Goal: Use online tool/utility: Utilize a website feature to perform a specific function

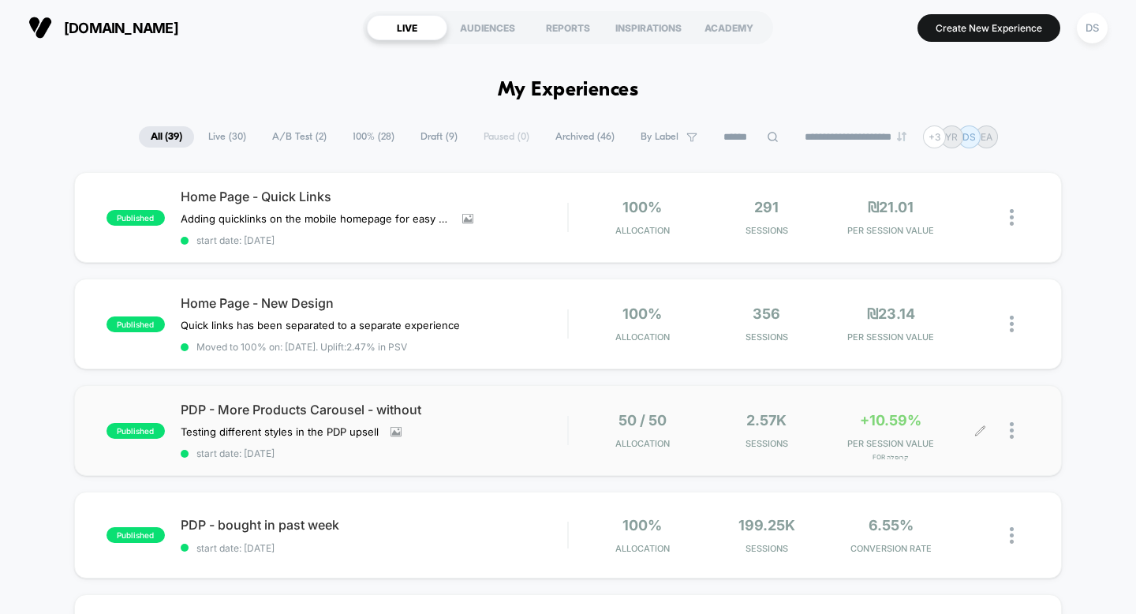
click at [975, 428] on icon at bounding box center [981, 431] width 12 height 12
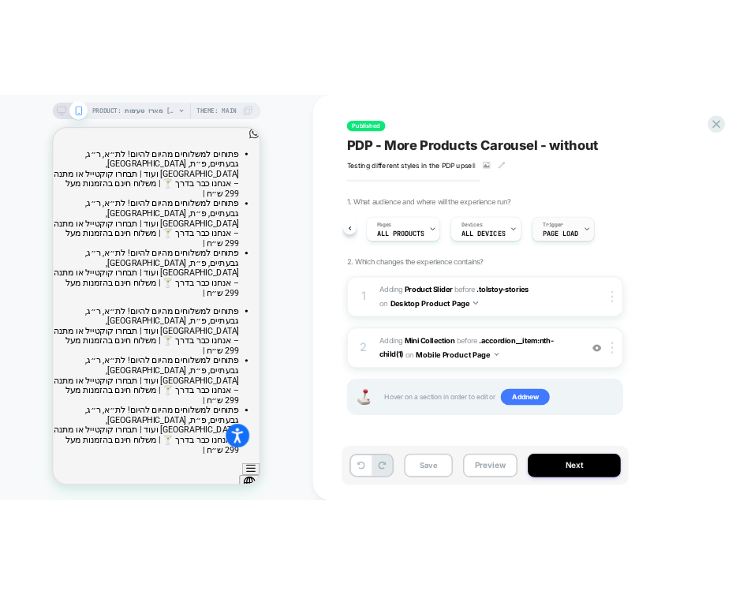
scroll to position [0, 217]
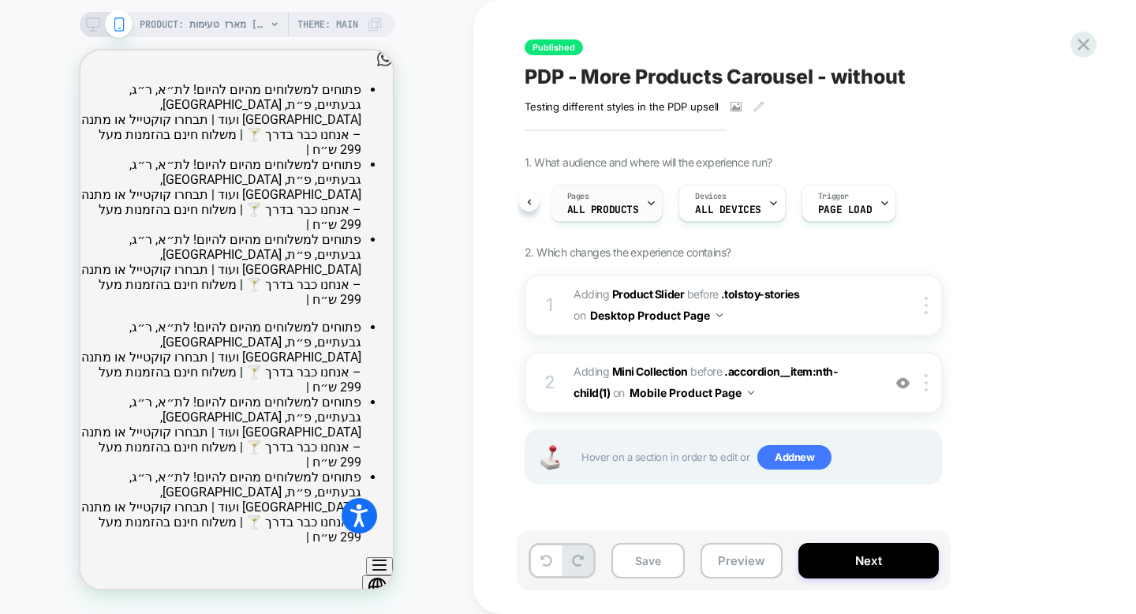
click at [608, 208] on span "ALL PRODUCTS" at bounding box center [603, 209] width 72 height 11
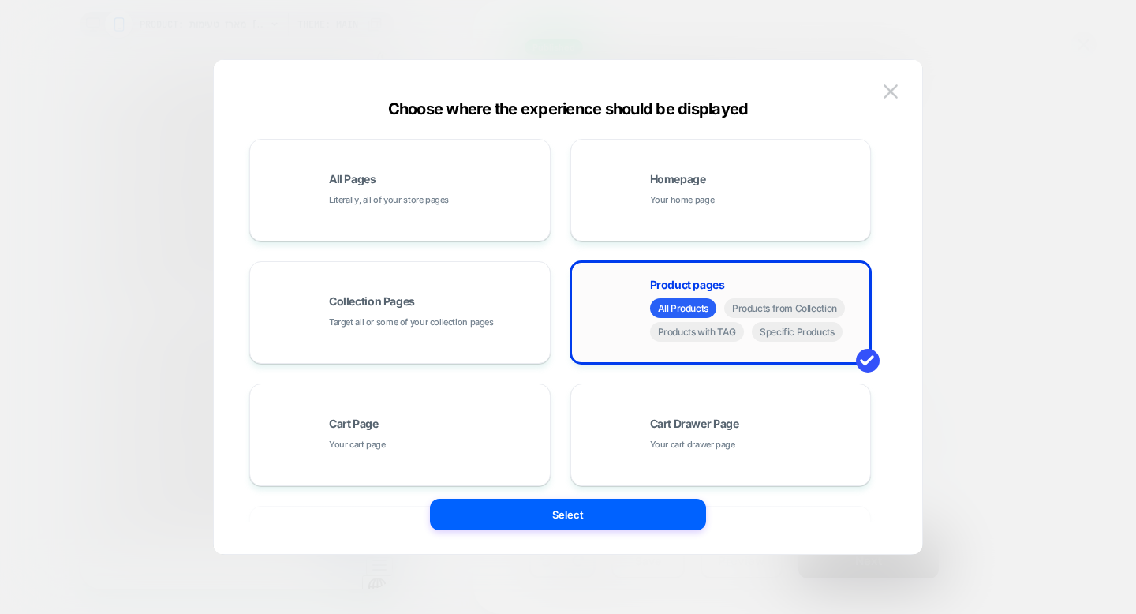
click at [623, 294] on div "Product pages All Products Products from Collection Products with TAG Specific …" at bounding box center [721, 312] width 284 height 87
click at [777, 354] on div "Product pages All Products Products from Collection Products with TAG Specific …" at bounding box center [721, 312] width 284 height 87
click at [702, 279] on span "Product pages" at bounding box center [687, 284] width 75 height 11
click at [769, 337] on span "Specific Products" at bounding box center [797, 332] width 91 height 20
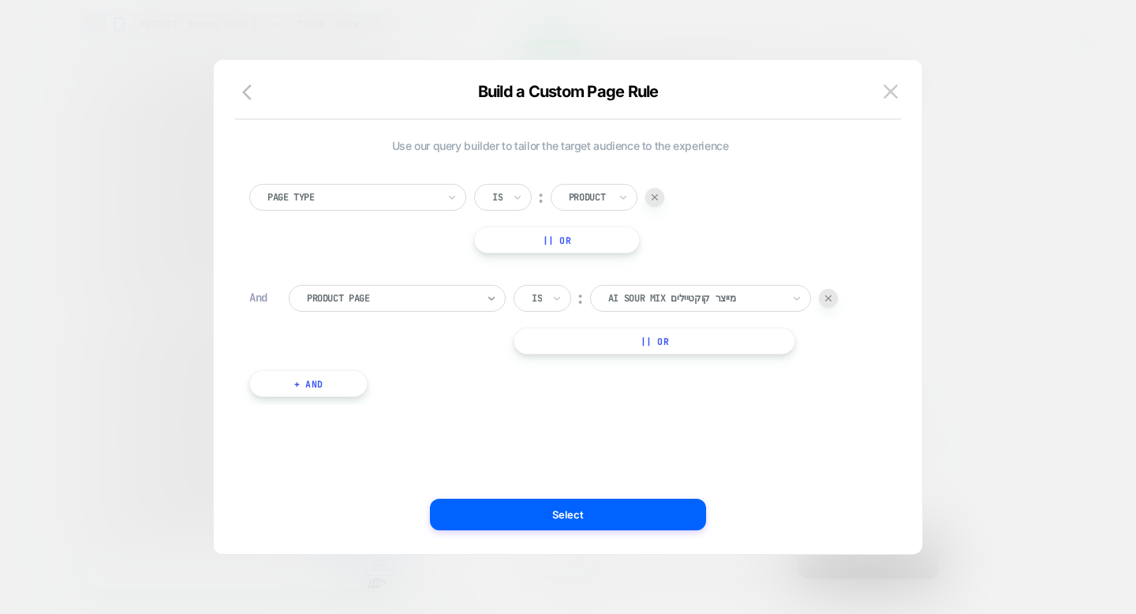
click at [488, 297] on icon at bounding box center [491, 299] width 6 height 4
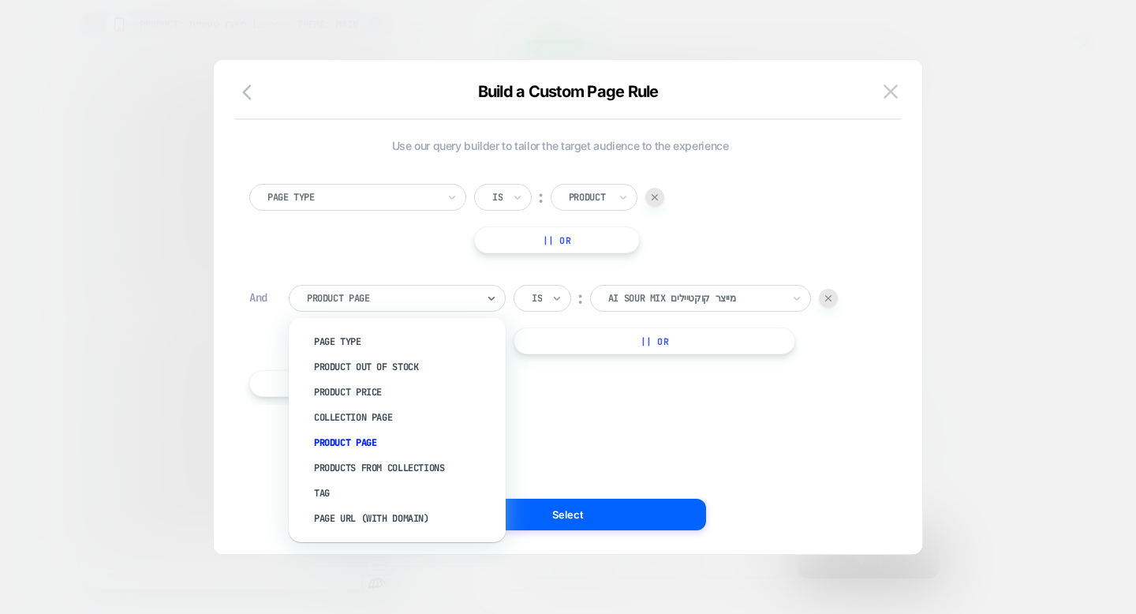
click at [559, 292] on icon at bounding box center [557, 298] width 11 height 16
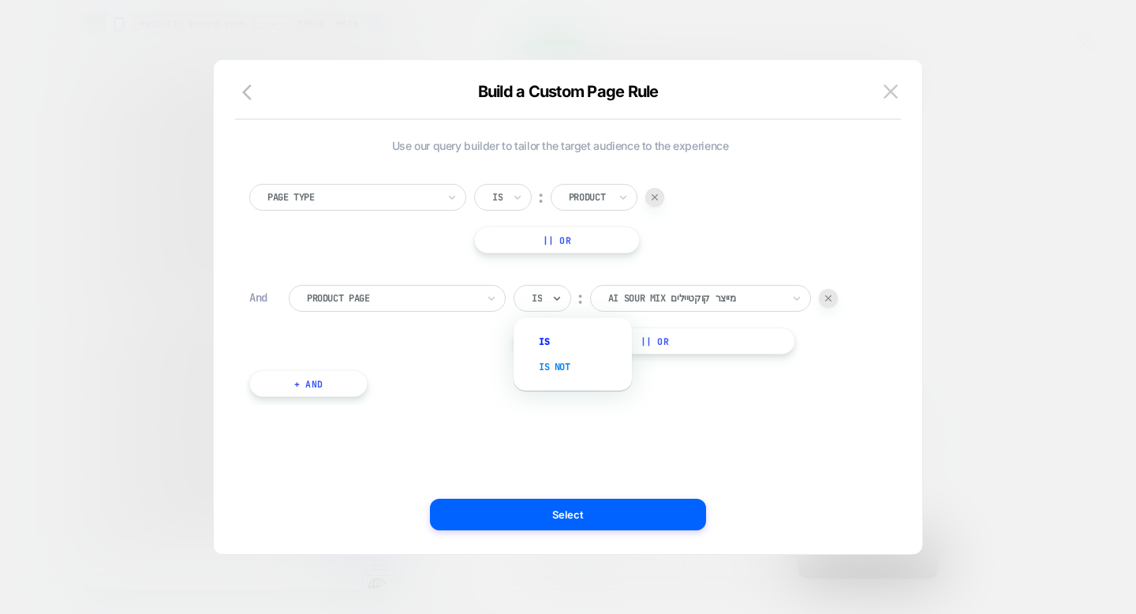
click at [566, 358] on div "Is not" at bounding box center [580, 366] width 103 height 25
click at [818, 208] on div "Page Type Is ︰ Product || Or" at bounding box center [560, 218] width 622 height 69
click at [506, 246] on button "|| Or" at bounding box center [557, 239] width 166 height 27
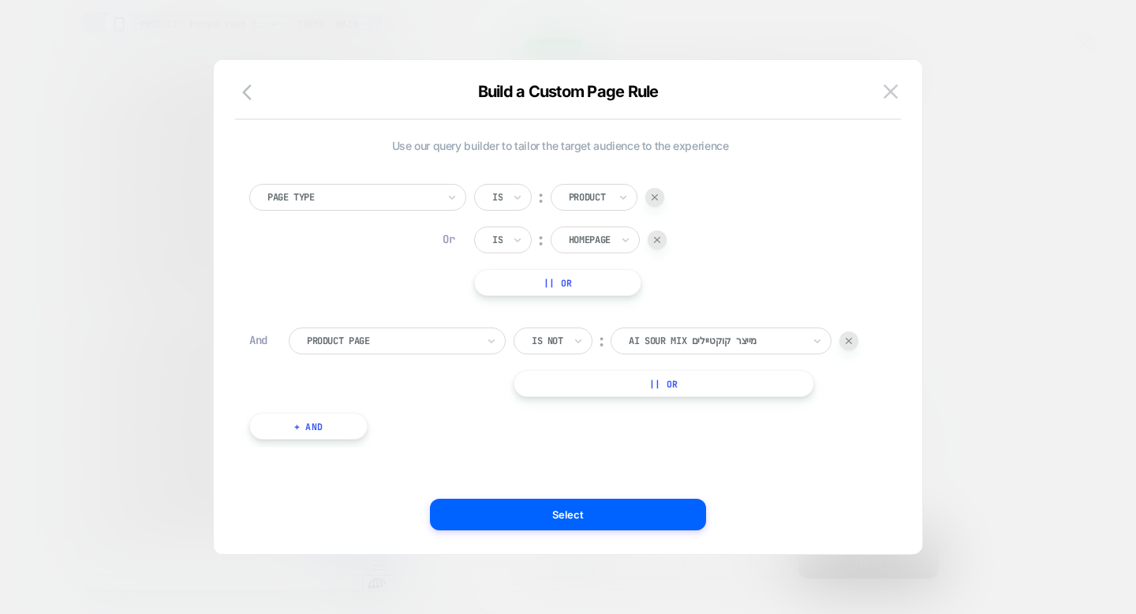
click at [662, 244] on div at bounding box center [657, 239] width 19 height 19
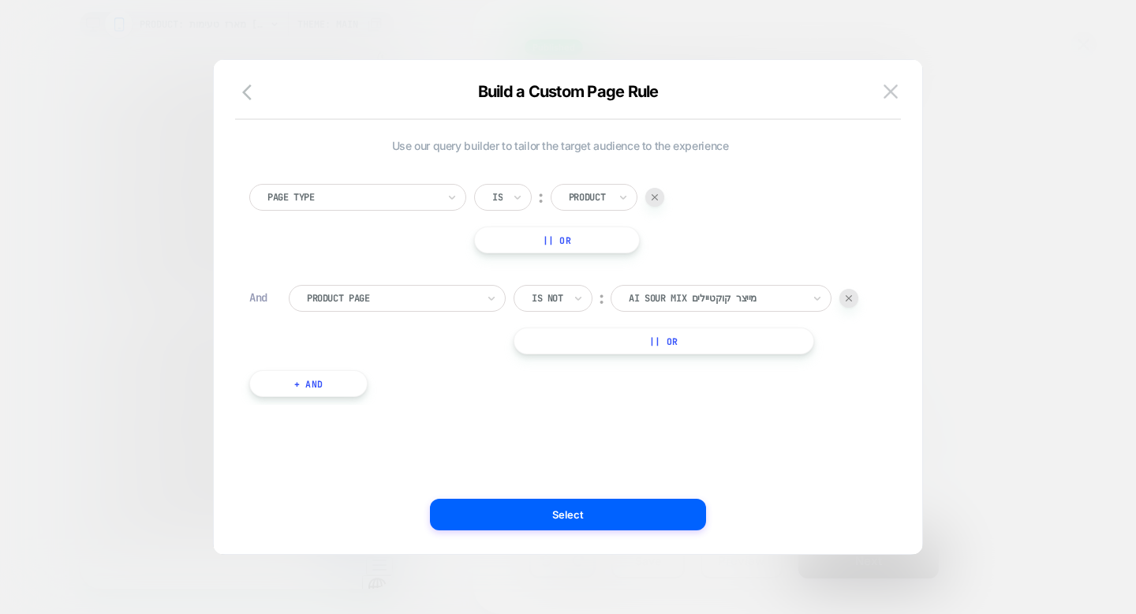
click at [594, 243] on button "|| Or" at bounding box center [557, 239] width 166 height 27
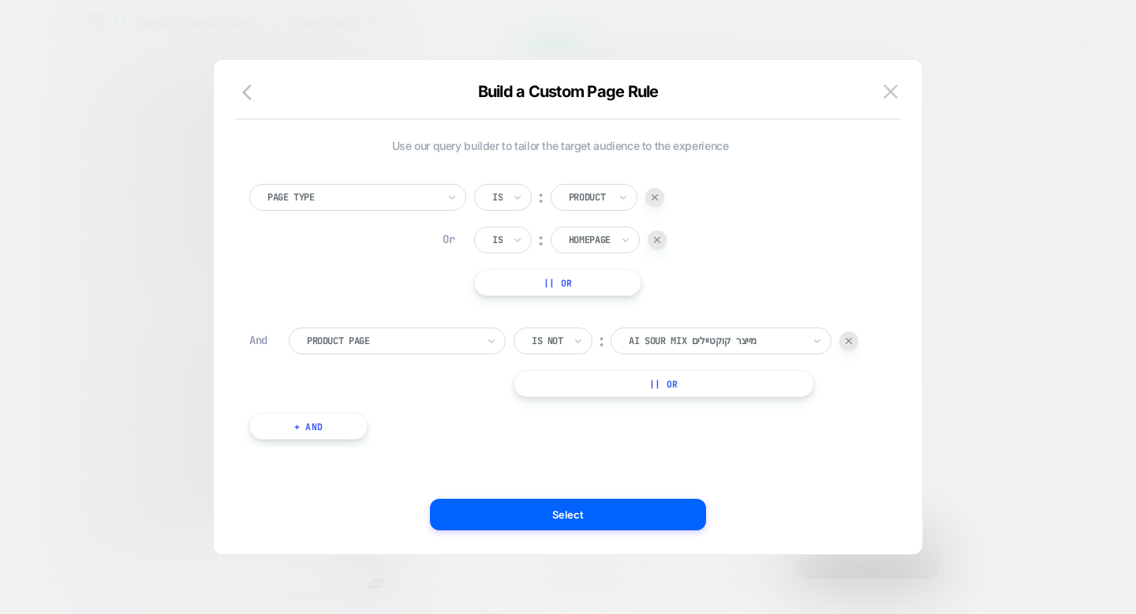
click at [665, 236] on div at bounding box center [657, 239] width 19 height 19
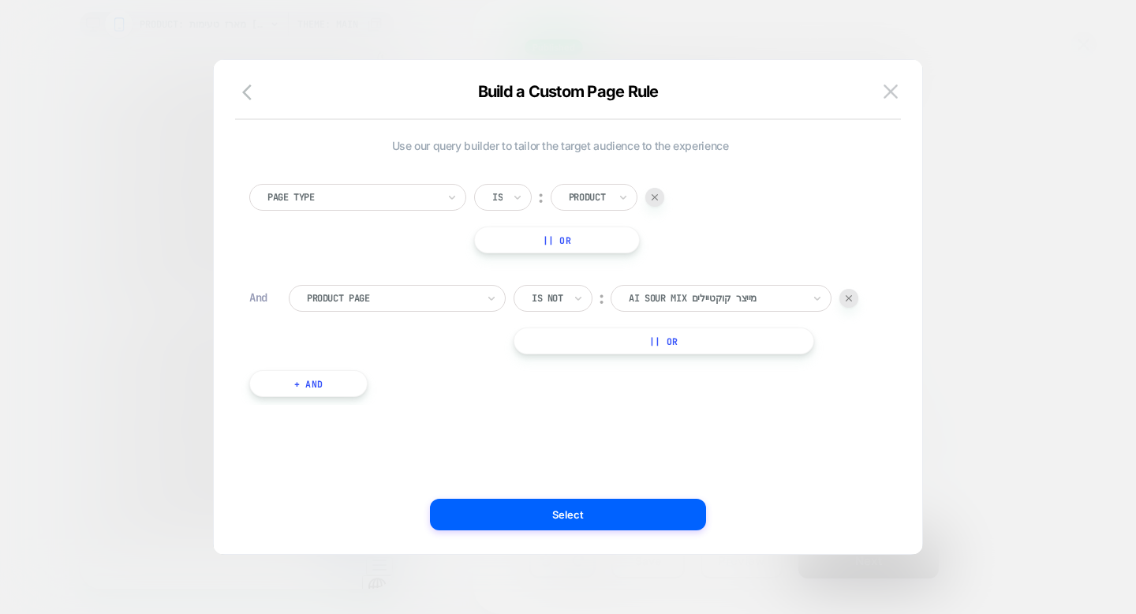
drag, startPoint x: 330, startPoint y: 382, endPoint x: 442, endPoint y: 239, distance: 181.5
click at [442, 239] on div "Page Type Is ︰ Product || Or And Product Page Is not ︰ ai sour mix מייצר קוקטיי…" at bounding box center [560, 282] width 638 height 245
click at [241, 88] on button "button" at bounding box center [252, 93] width 28 height 23
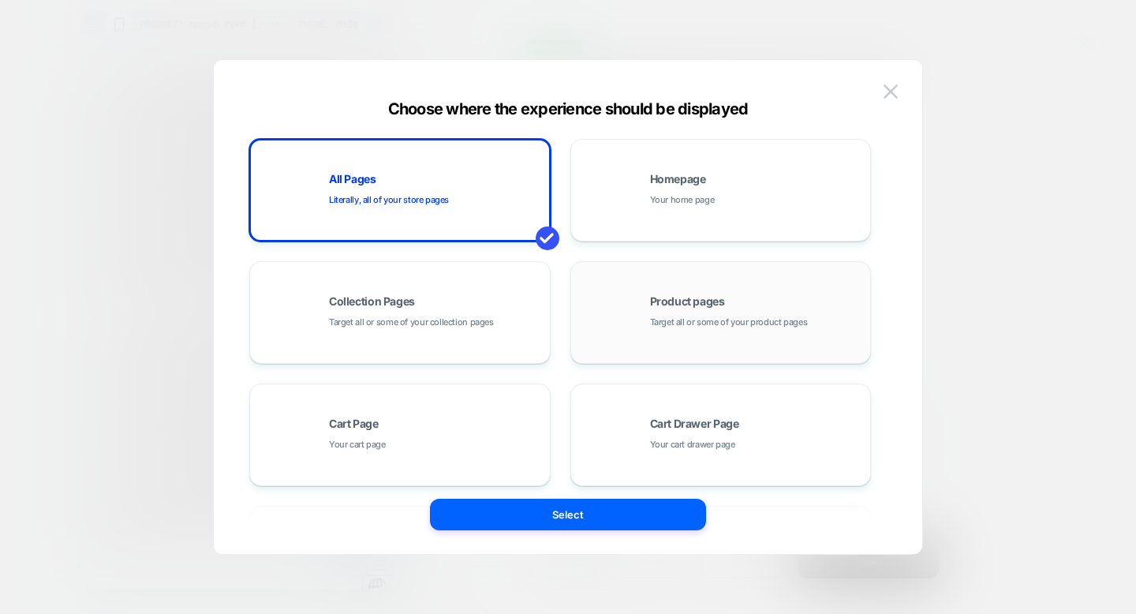
click at [683, 298] on span "Product pages" at bounding box center [687, 301] width 75 height 11
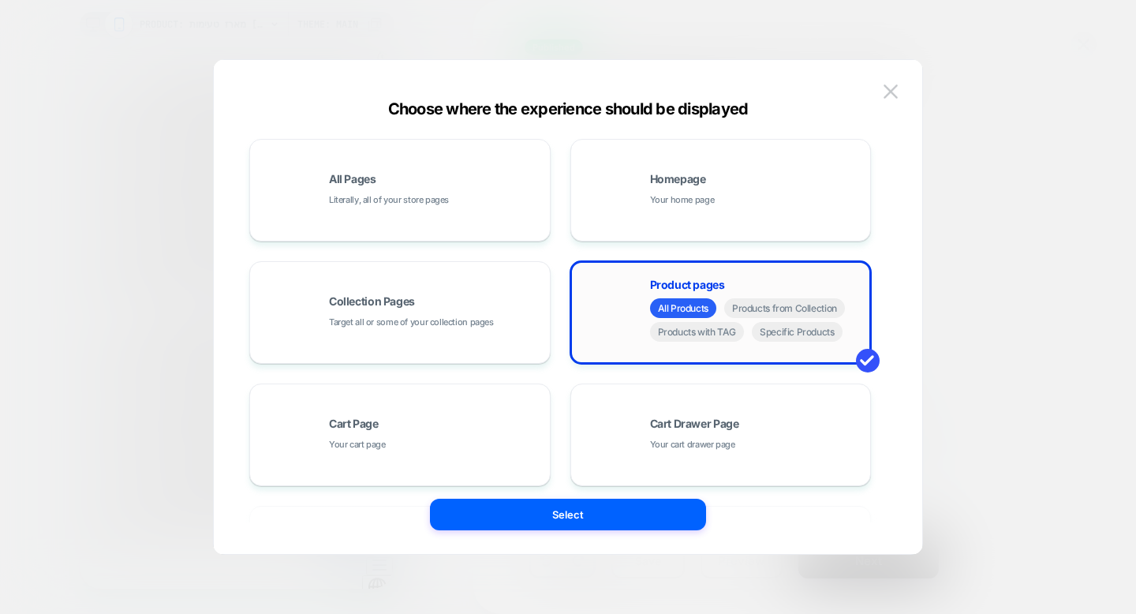
click at [702, 315] on span "All Products" at bounding box center [683, 308] width 66 height 20
click at [765, 338] on span "Specific Products" at bounding box center [797, 332] width 91 height 20
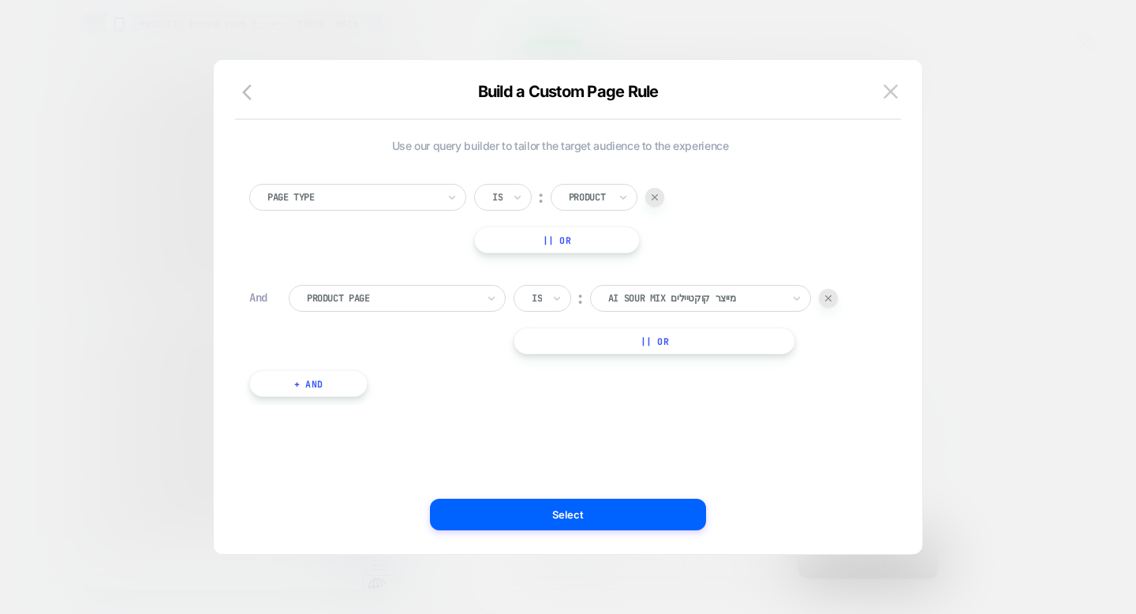
click at [321, 375] on button "+ And" at bounding box center [308, 383] width 118 height 27
click at [900, 92] on button at bounding box center [891, 92] width 24 height 24
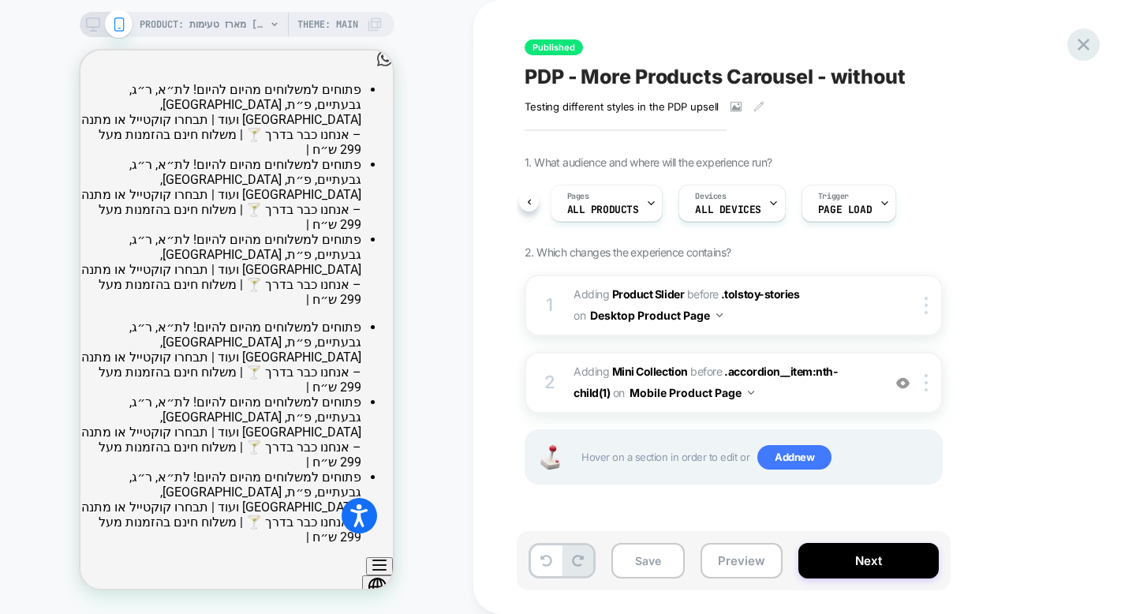
click at [1090, 43] on icon at bounding box center [1083, 44] width 21 height 21
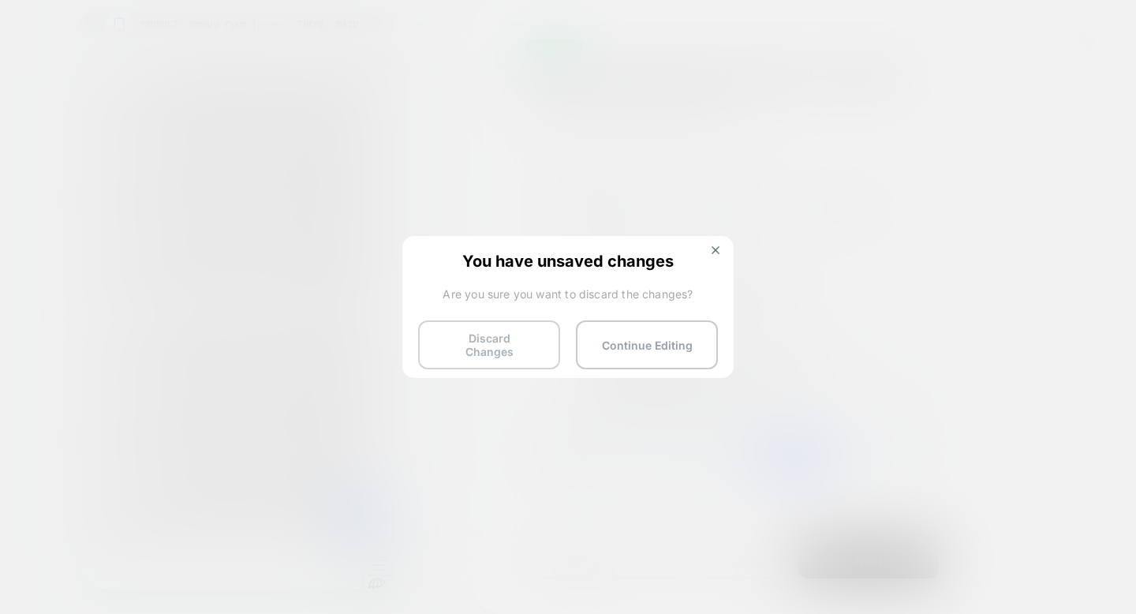
click at [518, 342] on button "Discard Changes" at bounding box center [489, 344] width 142 height 49
